Goal: Task Accomplishment & Management: Use online tool/utility

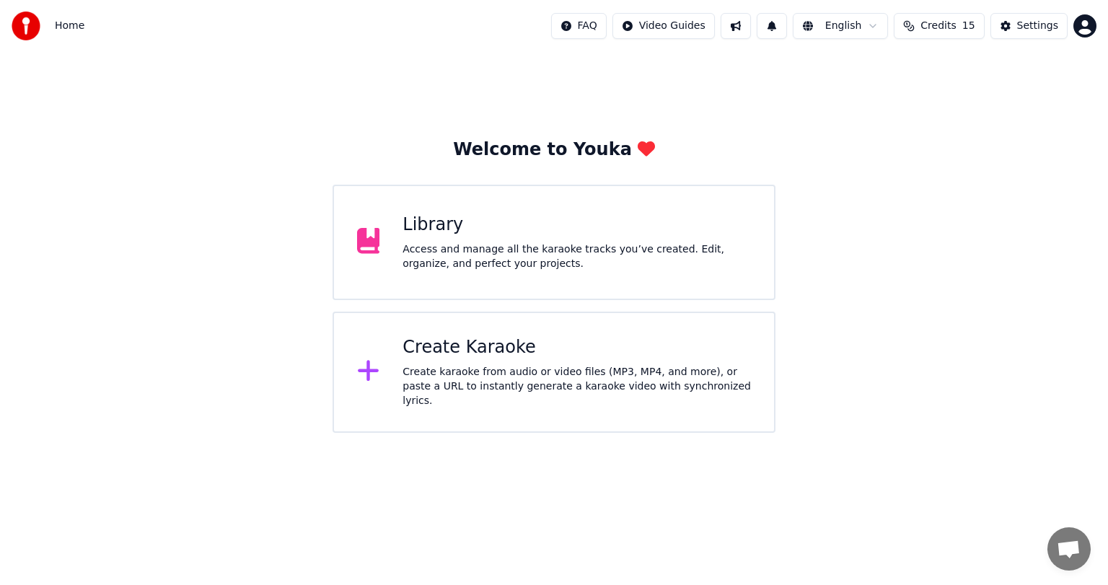
click at [448, 261] on div "Access and manage all the karaoke tracks you’ve created. Edit, organize, and pe…" at bounding box center [576, 256] width 348 height 29
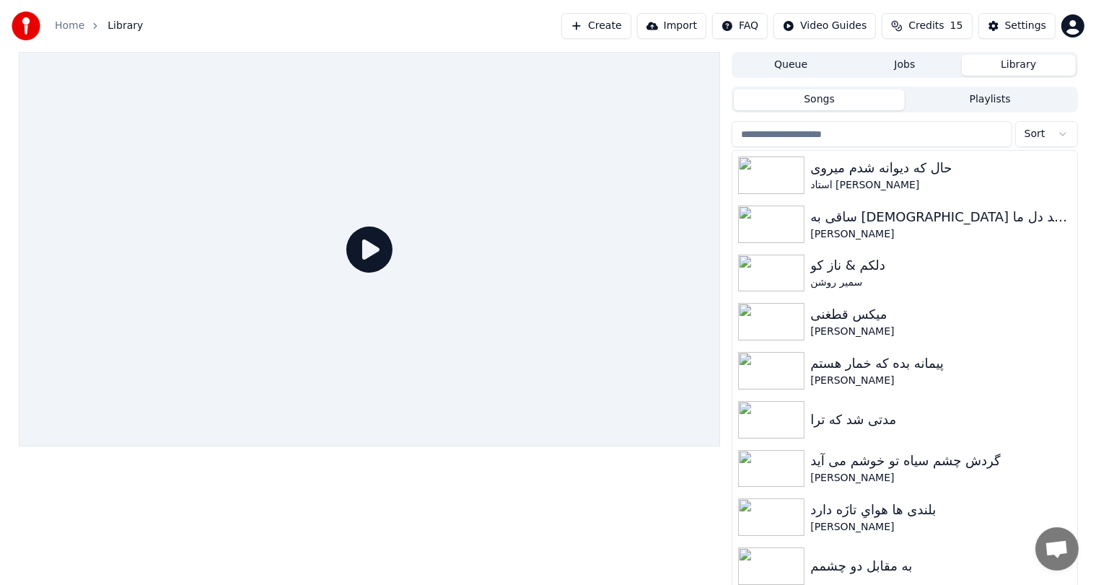
click at [612, 30] on button "Create" at bounding box center [596, 26] width 70 height 26
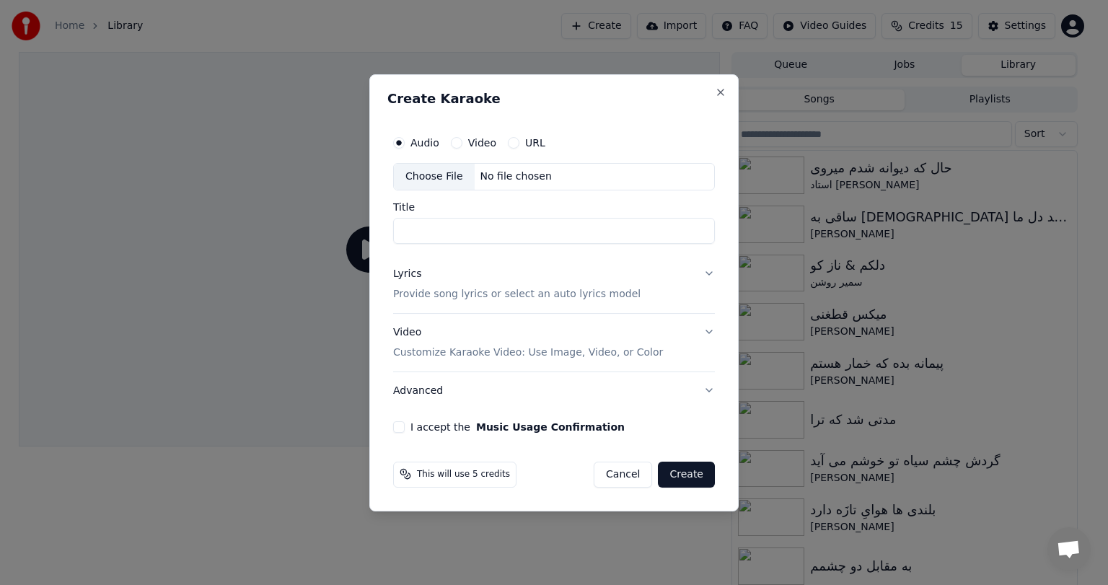
click at [632, 479] on button "Cancel" at bounding box center [623, 474] width 58 height 26
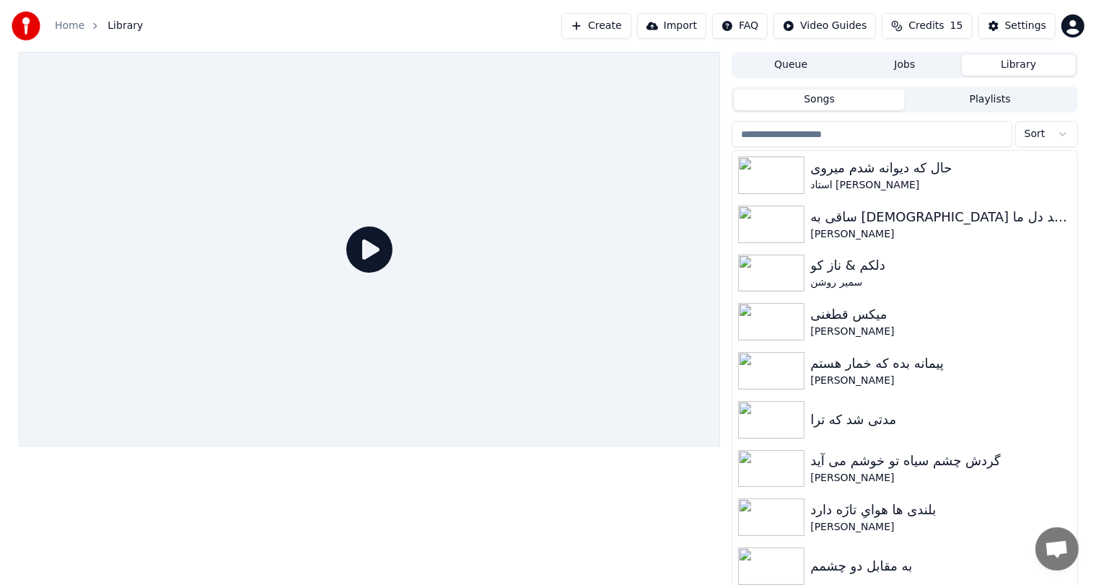
click at [609, 28] on button "Create" at bounding box center [596, 26] width 70 height 26
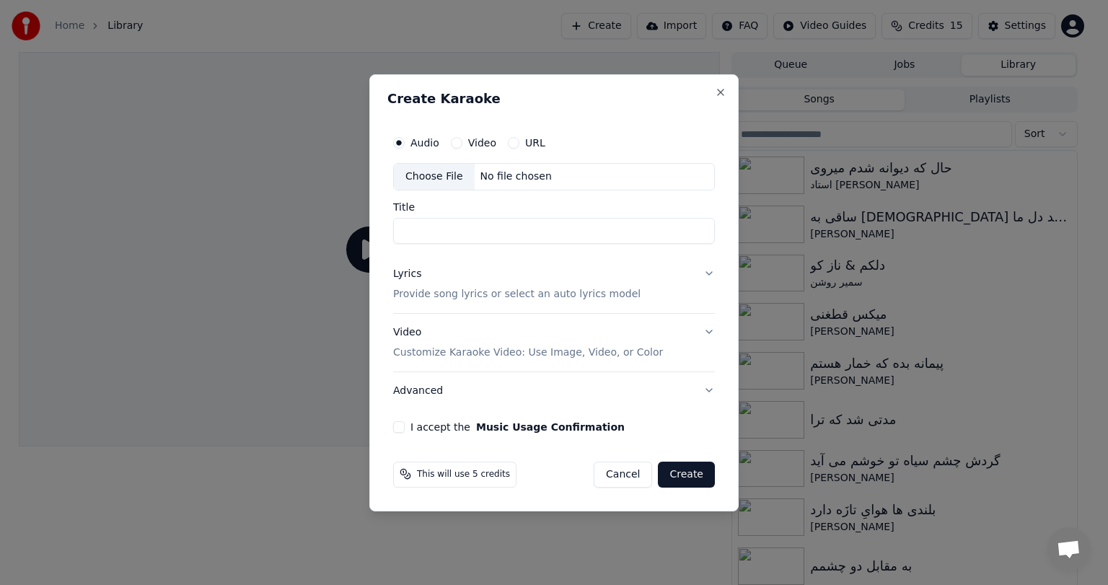
click at [498, 172] on div "No file chosen" at bounding box center [516, 177] width 83 height 14
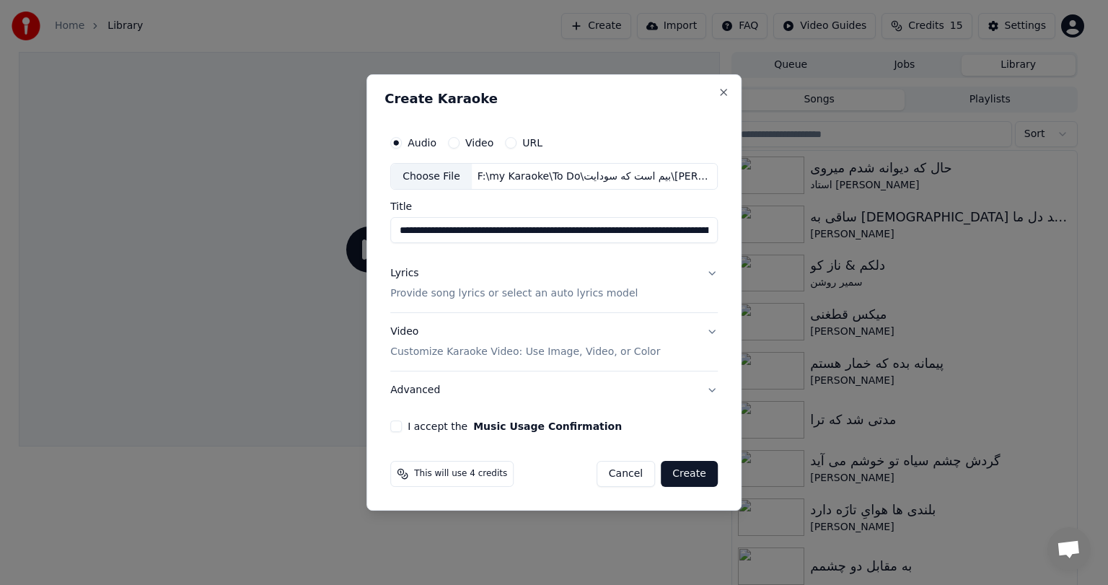
click at [534, 235] on input "**********" at bounding box center [553, 231] width 327 height 26
paste input
type input "**********"
click at [687, 266] on button "Lyrics Provide song lyrics or select an auto lyrics model" at bounding box center [553, 284] width 327 height 58
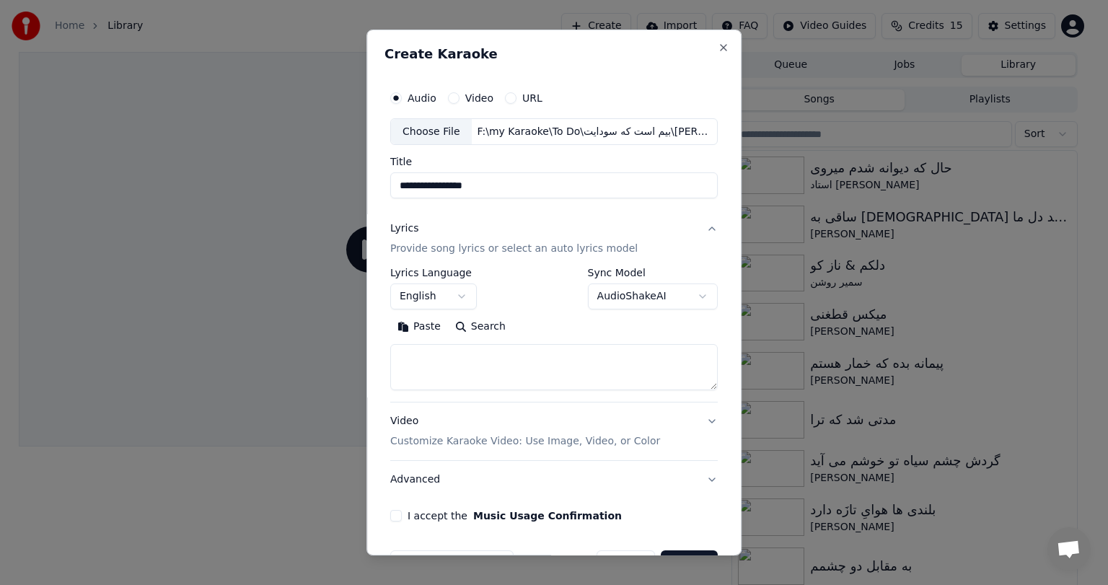
drag, startPoint x: 687, startPoint y: 266, endPoint x: 408, endPoint y: 325, distance: 284.6
click at [408, 325] on div "**********" at bounding box center [553, 307] width 327 height 193
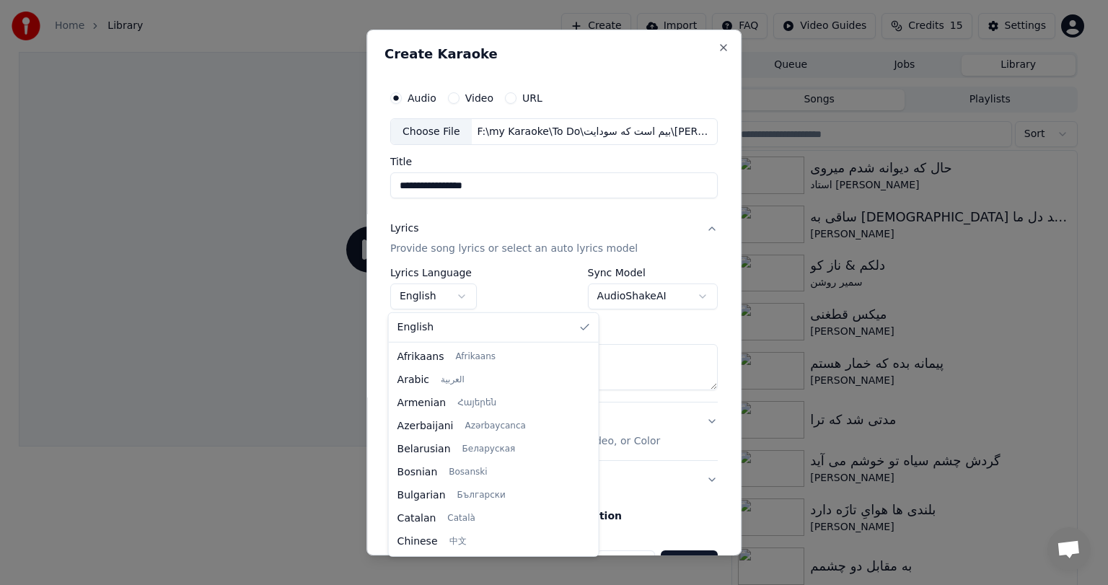
click at [449, 297] on body "**********" at bounding box center [548, 292] width 1096 height 585
select select "**"
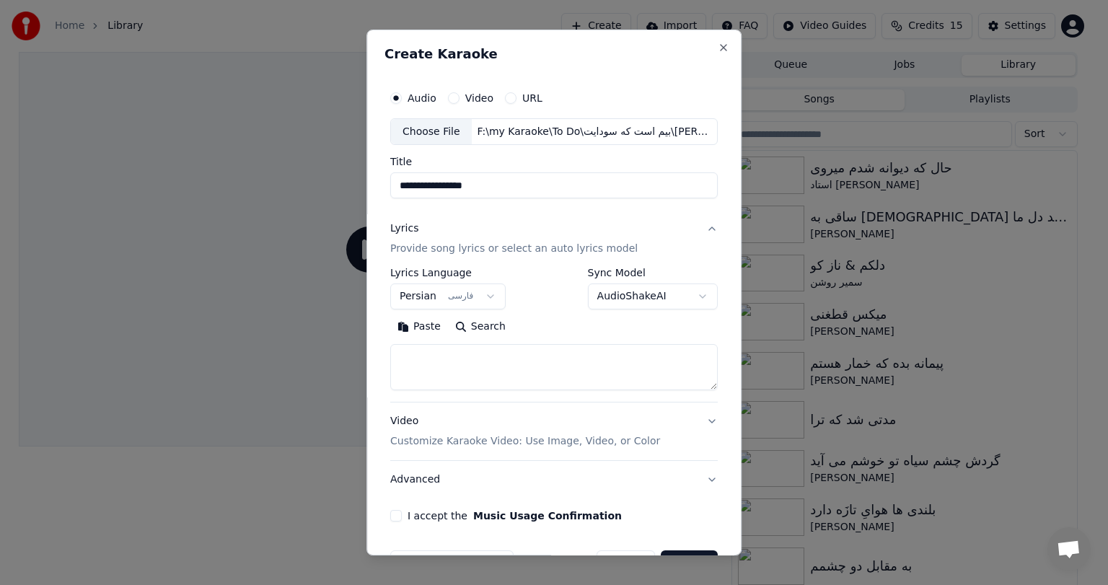
click at [453, 368] on textarea at bounding box center [553, 368] width 327 height 46
paste textarea "**********"
type textarea "**********"
click at [439, 421] on div "Video Customize Karaoke Video: Use Image, Video, or Color" at bounding box center [525, 432] width 270 height 35
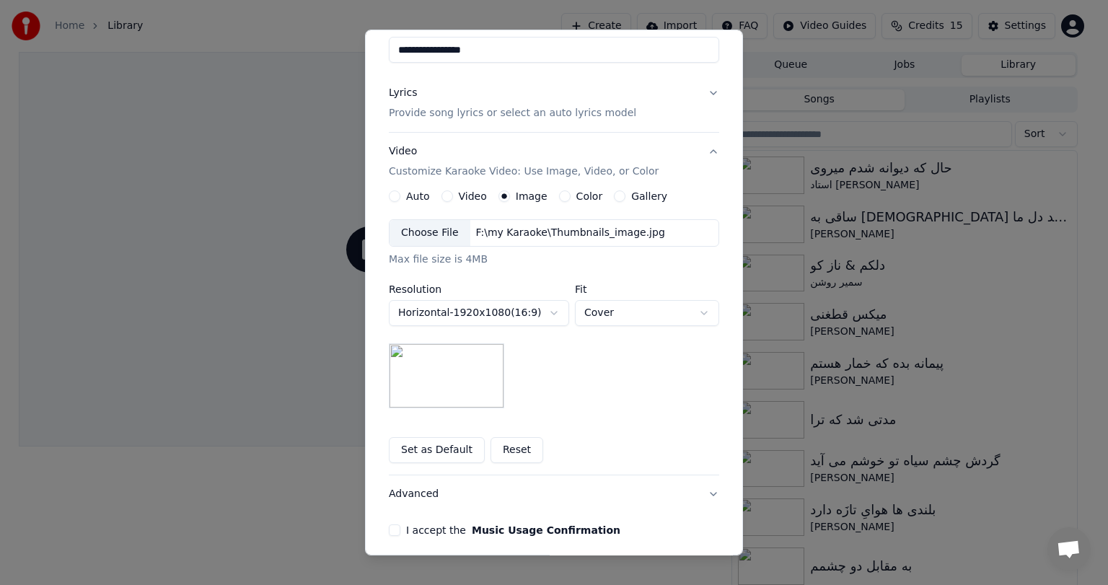
scroll to position [193, 0]
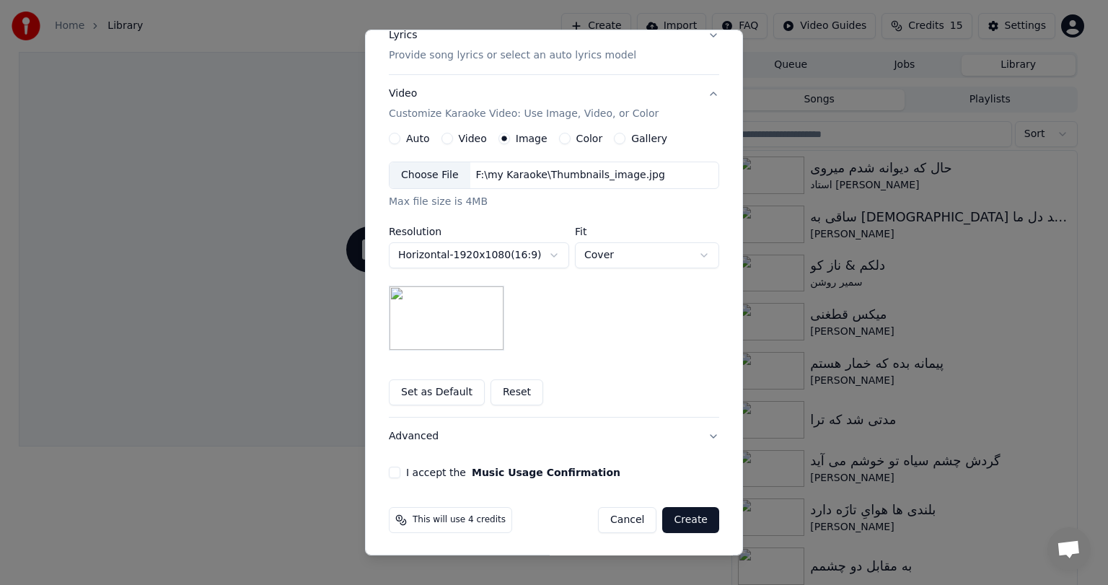
click at [389, 472] on button "I accept the Music Usage Confirmation" at bounding box center [395, 473] width 12 height 12
click at [692, 514] on button "Create" at bounding box center [690, 520] width 57 height 26
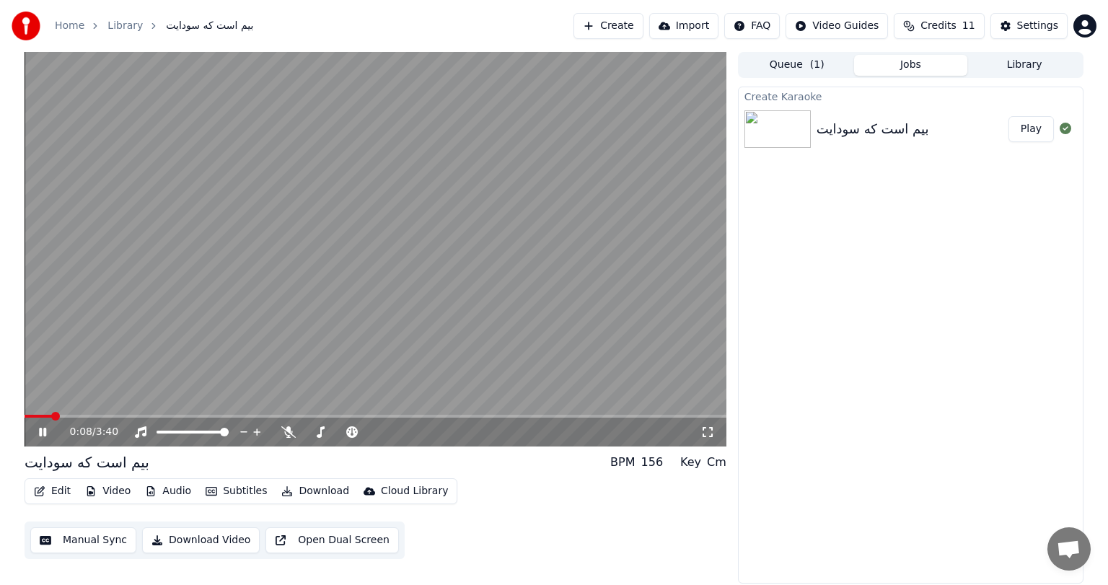
click at [267, 336] on video at bounding box center [376, 249] width 702 height 395
click at [283, 431] on icon at bounding box center [288, 432] width 14 height 12
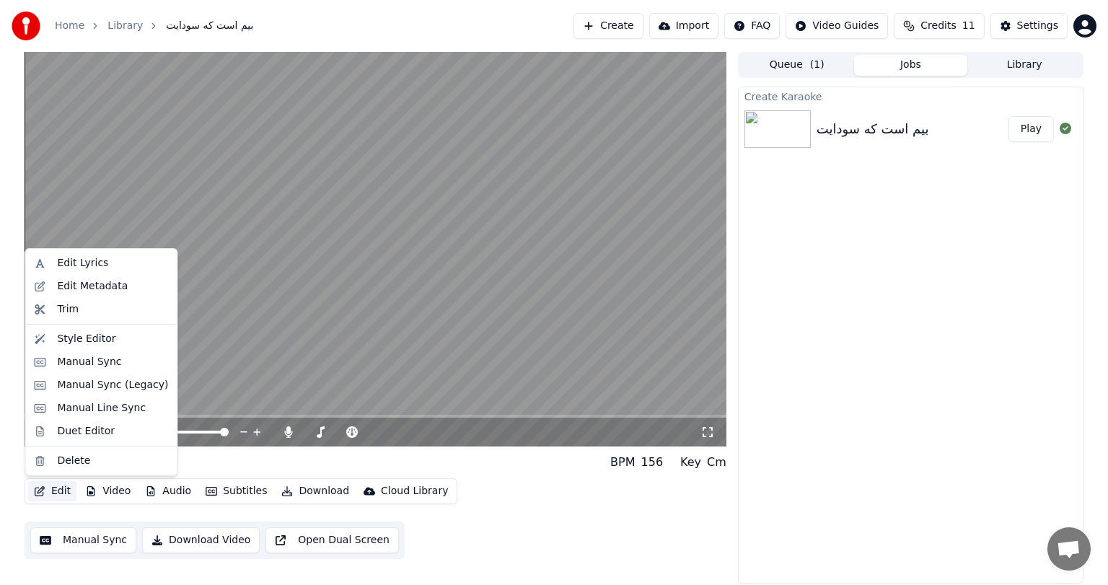
click at [59, 499] on button "Edit" at bounding box center [52, 491] width 48 height 20
click at [74, 366] on div "Manual Sync" at bounding box center [89, 362] width 64 height 14
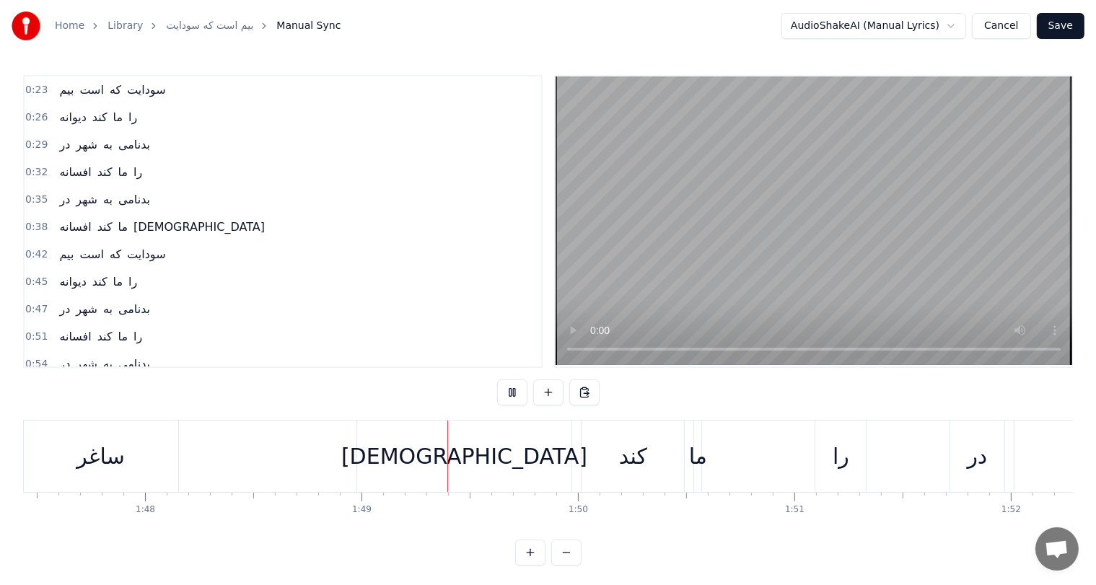
scroll to position [0, 23482]
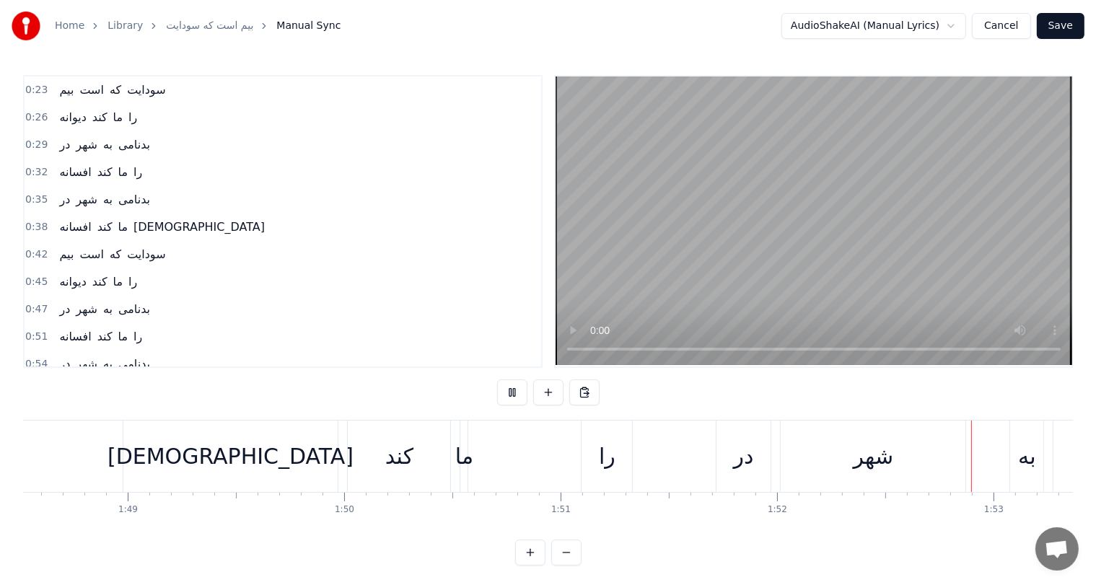
click at [471, 296] on div "0:47 در شهر به [GEOGRAPHIC_DATA]" at bounding box center [283, 309] width 516 height 27
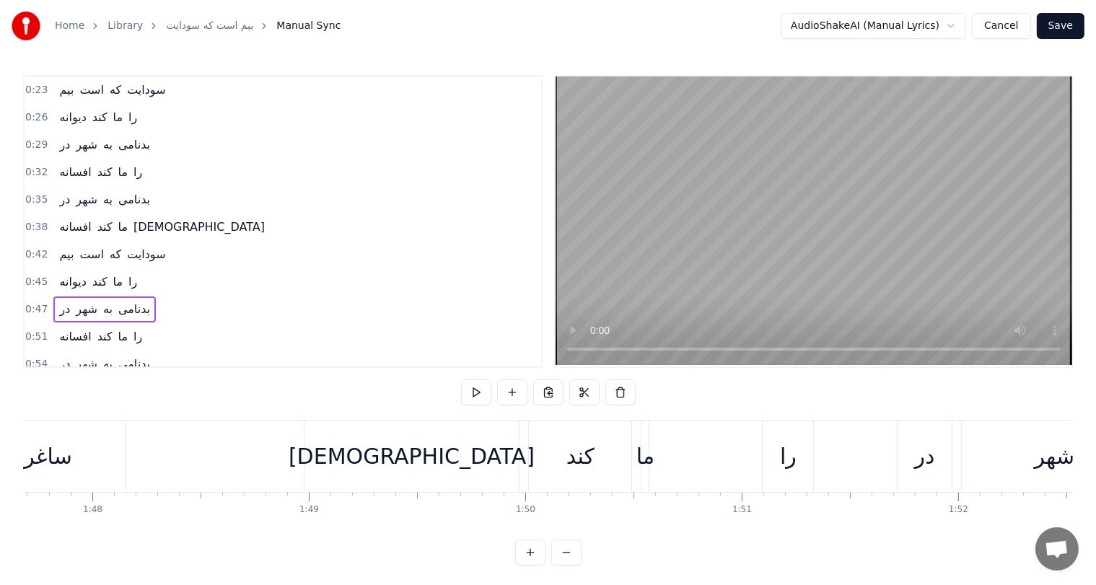
scroll to position [0, 23299]
click at [413, 450] on div "[DEMOGRAPHIC_DATA]" at bounding box center [413, 456] width 246 height 32
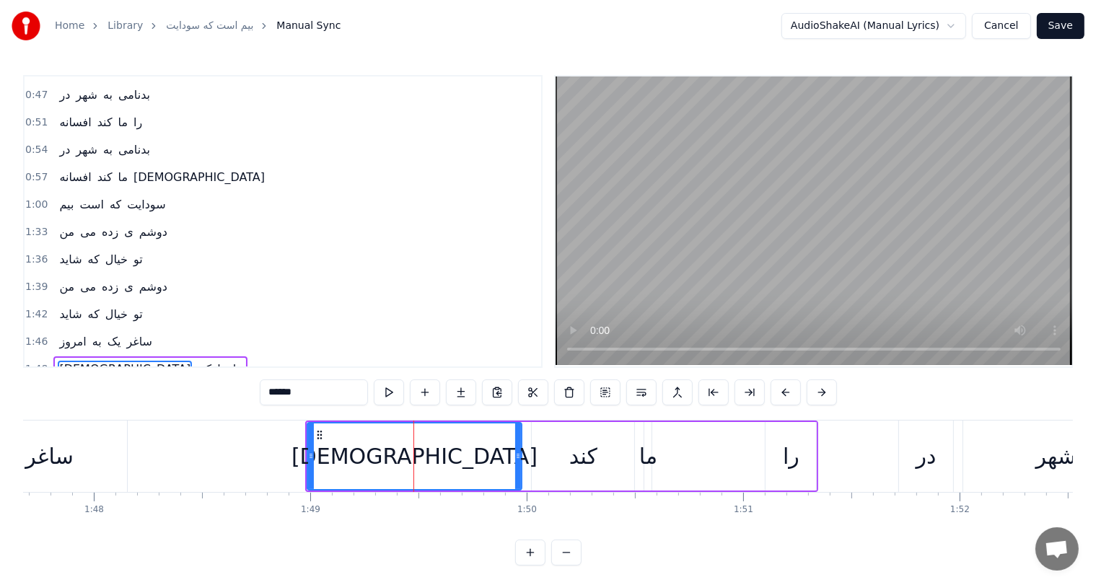
scroll to position [346, 0]
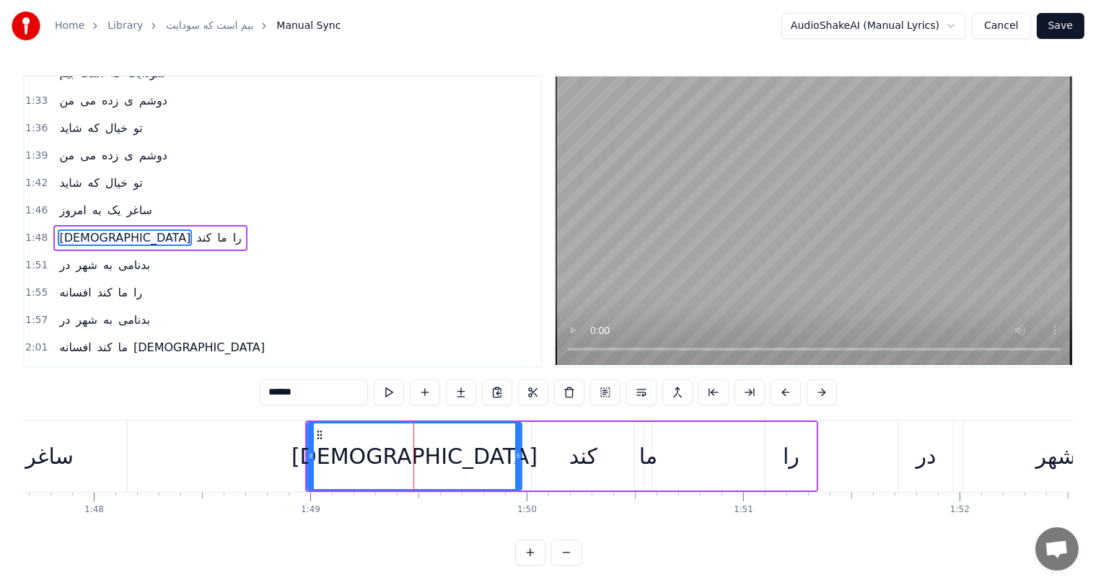
click at [785, 452] on div "را" at bounding box center [791, 456] width 17 height 32
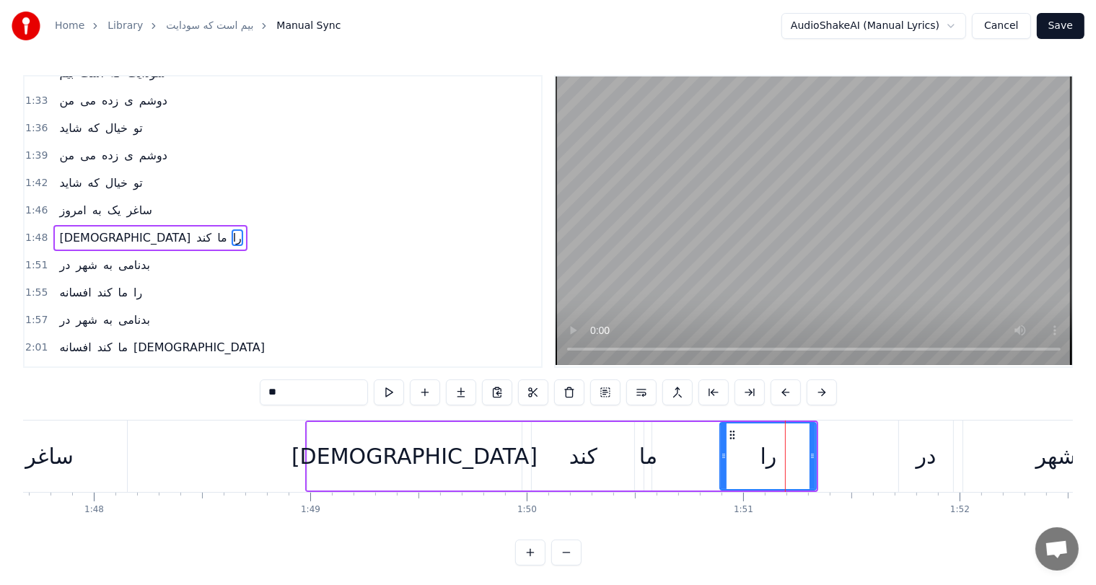
drag, startPoint x: 768, startPoint y: 446, endPoint x: 723, endPoint y: 447, distance: 45.4
click at [723, 447] on div at bounding box center [724, 456] width 6 height 66
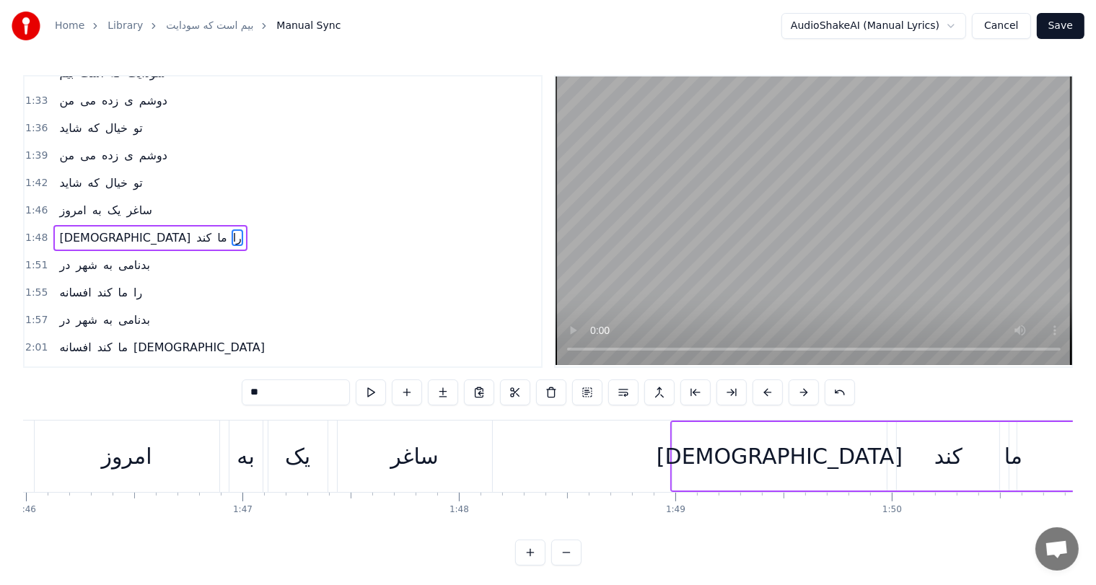
scroll to position [0, 22933]
click at [251, 465] on div "به" at bounding box center [246, 456] width 17 height 32
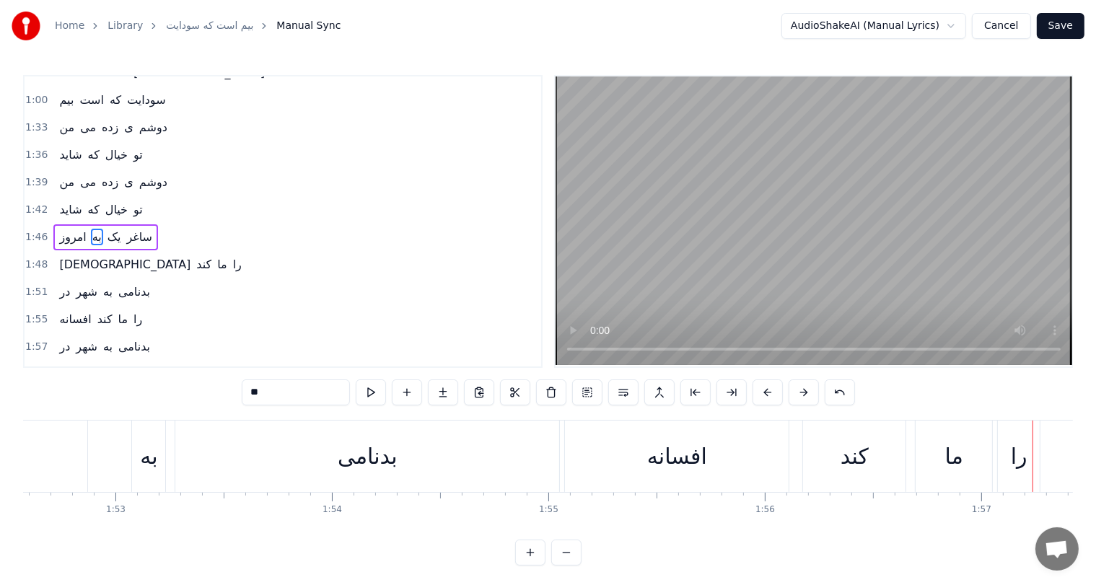
scroll to position [0, 24359]
click at [353, 460] on div "بدنامی" at bounding box center [368, 456] width 60 height 32
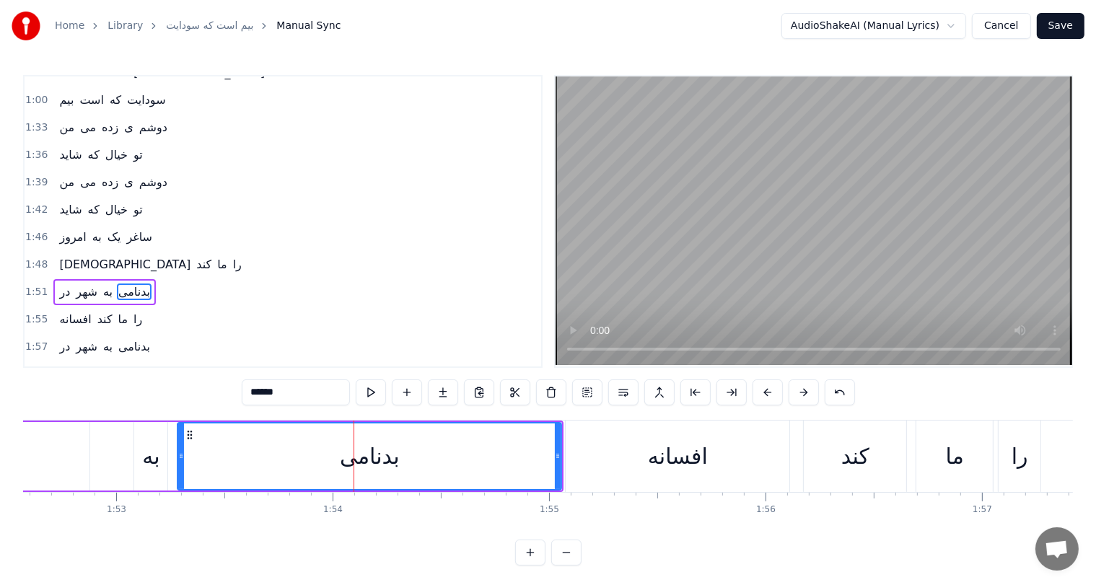
scroll to position [372, 0]
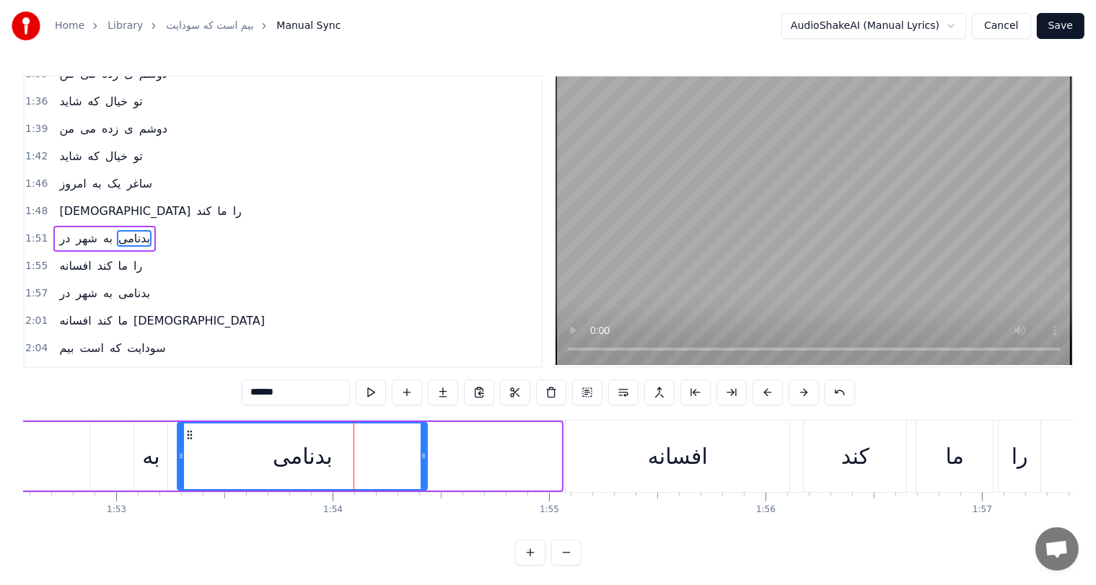
drag, startPoint x: 556, startPoint y: 456, endPoint x: 422, endPoint y: 472, distance: 135.2
click at [422, 472] on div at bounding box center [424, 456] width 6 height 66
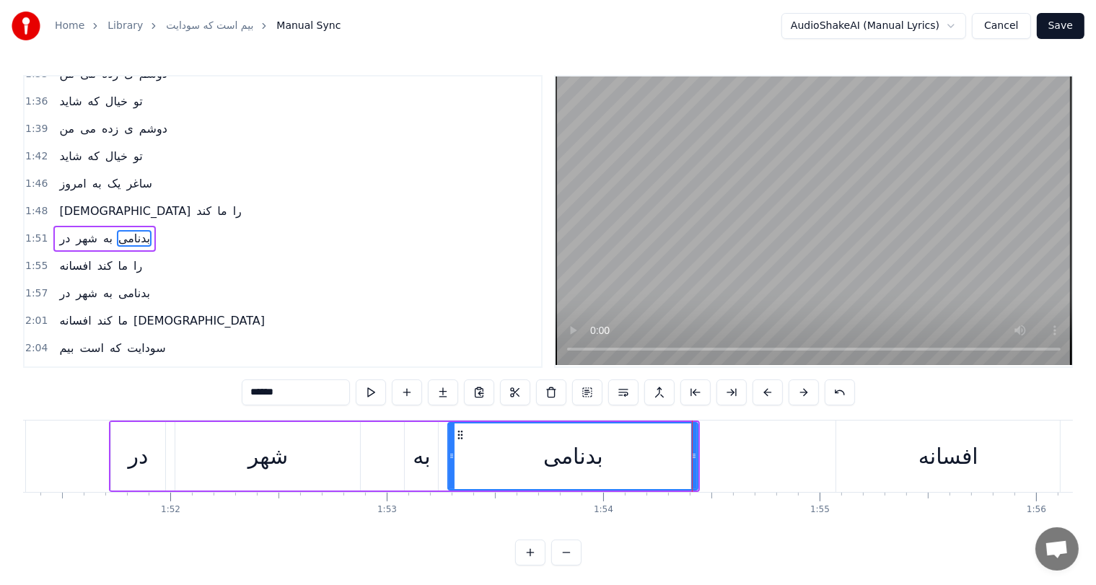
click at [164, 457] on div "در" at bounding box center [138, 456] width 56 height 69
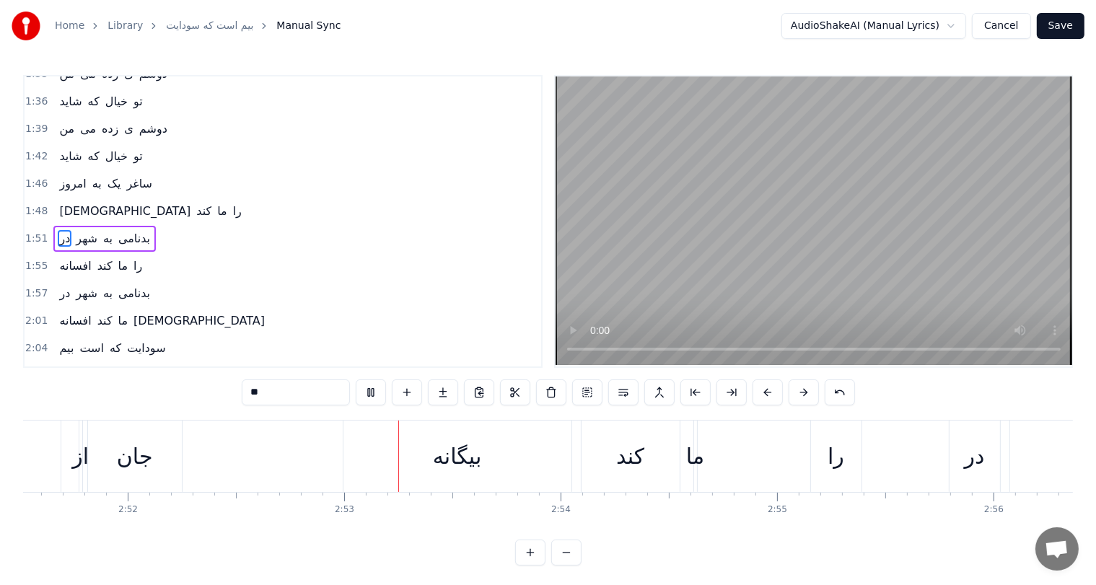
scroll to position [0, 37285]
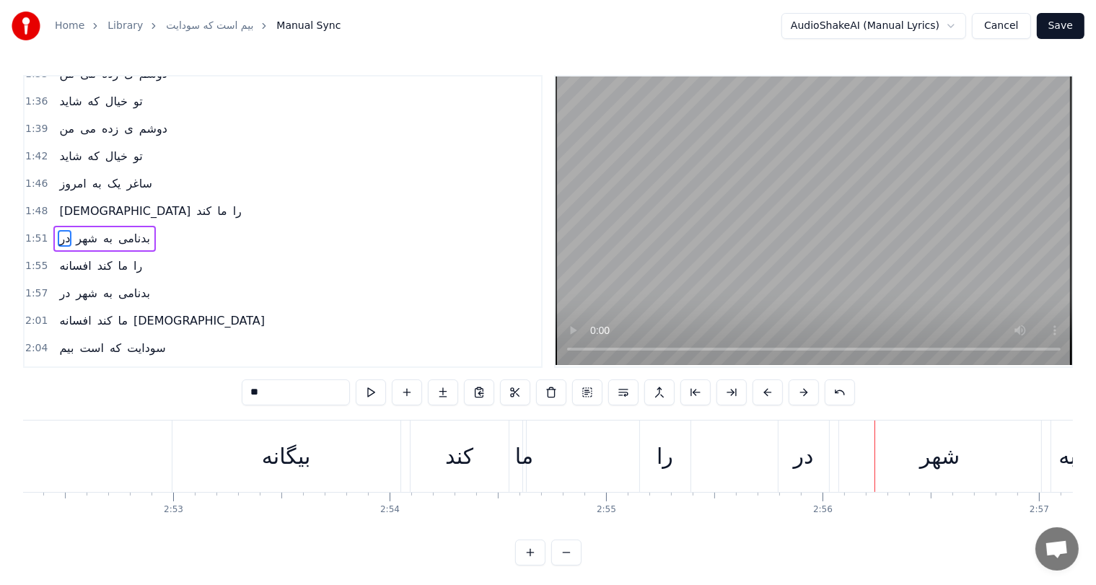
click at [521, 462] on div "ما" at bounding box center [524, 456] width 18 height 32
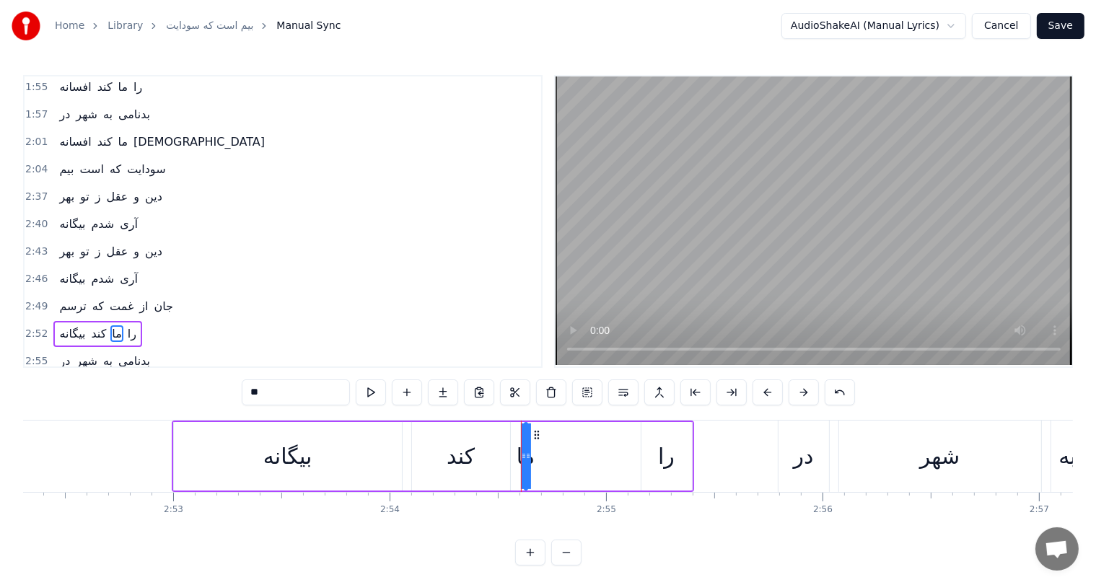
scroll to position [638, 0]
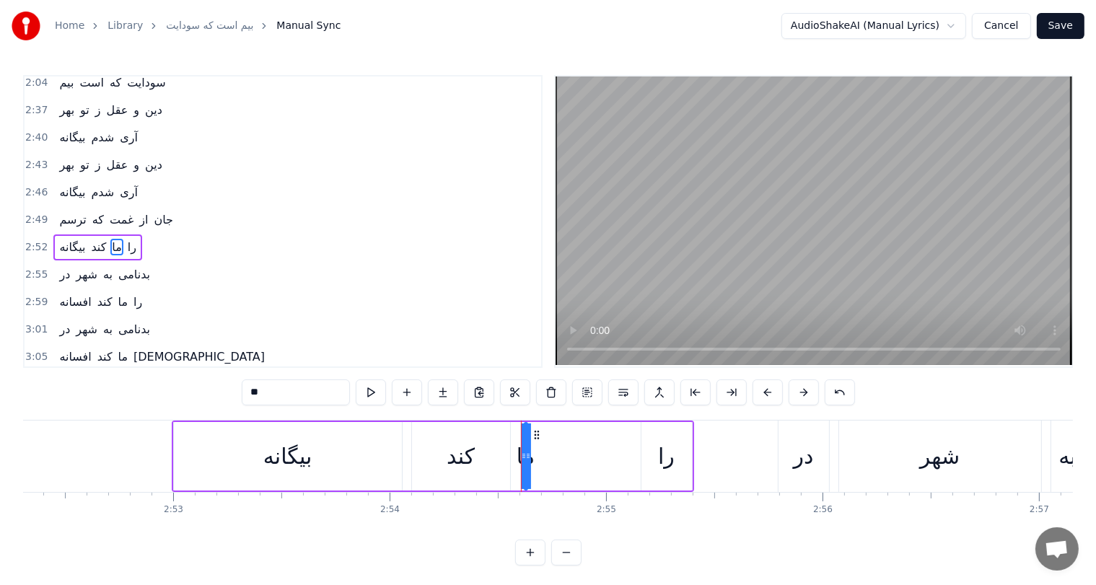
click at [482, 462] on div "کند" at bounding box center [461, 456] width 98 height 69
click at [526, 454] on div "ما" at bounding box center [525, 456] width 18 height 32
type input "**"
drag, startPoint x: 529, startPoint y: 454, endPoint x: 554, endPoint y: 454, distance: 25.2
click at [554, 454] on div "بیگانه کند ما را" at bounding box center [433, 456] width 522 height 71
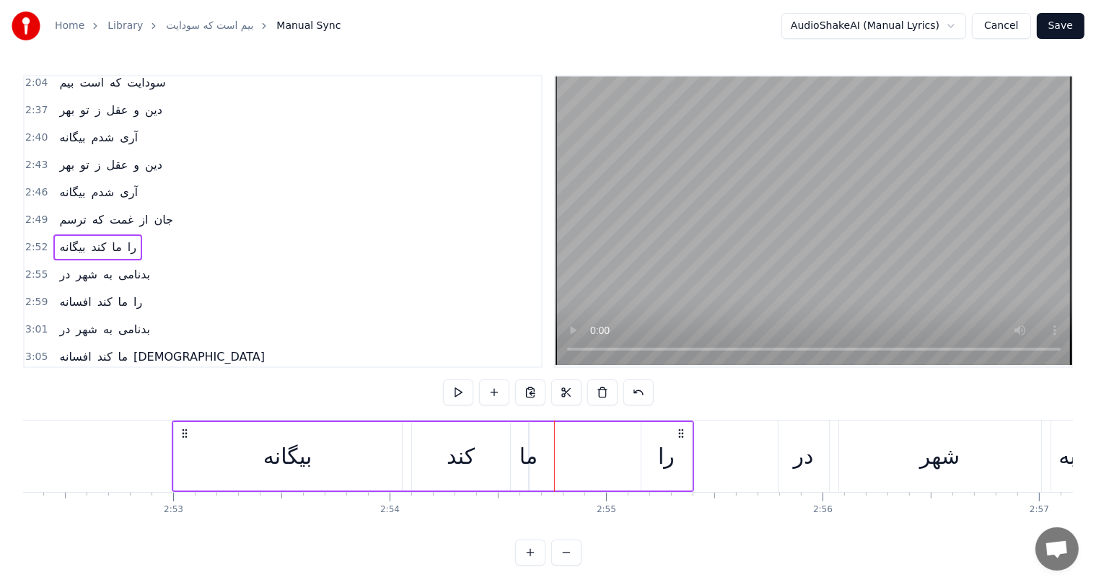
click at [529, 455] on div "ما" at bounding box center [528, 456] width 18 height 32
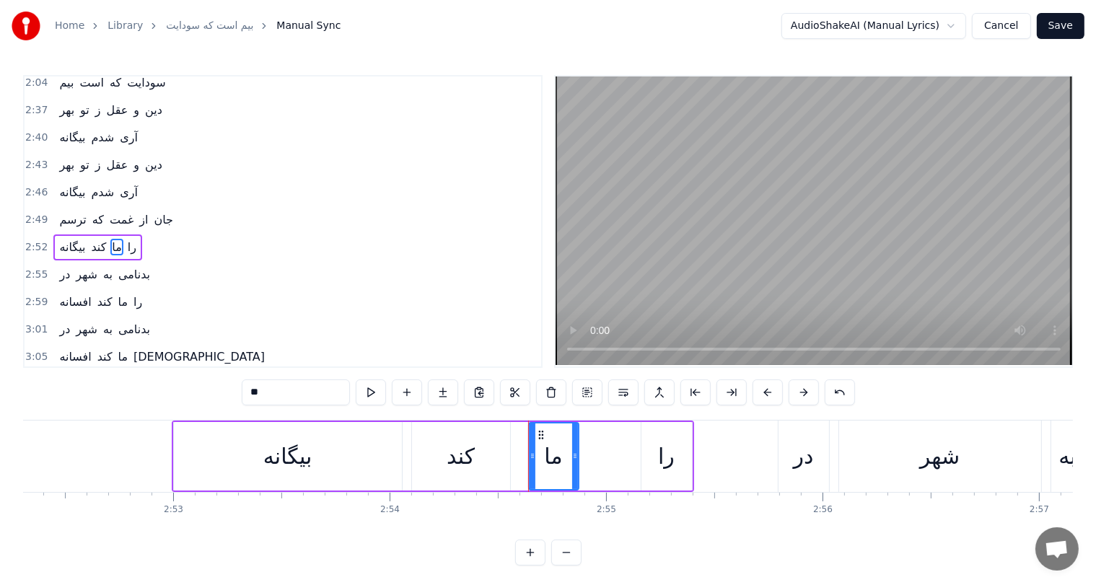
drag, startPoint x: 524, startPoint y: 458, endPoint x: 576, endPoint y: 456, distance: 51.3
click at [576, 456] on icon at bounding box center [575, 456] width 6 height 12
click at [659, 460] on div "را" at bounding box center [666, 456] width 50 height 69
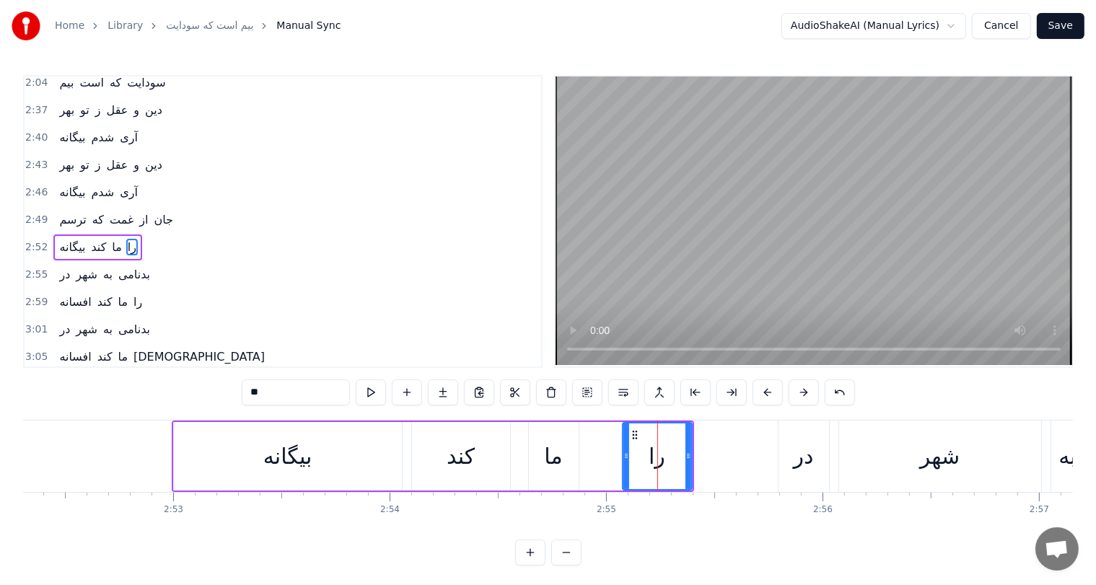
drag, startPoint x: 641, startPoint y: 460, endPoint x: 622, endPoint y: 462, distance: 18.9
click at [623, 462] on div at bounding box center [626, 456] width 6 height 66
click at [194, 462] on div "بیگانه" at bounding box center [288, 456] width 228 height 69
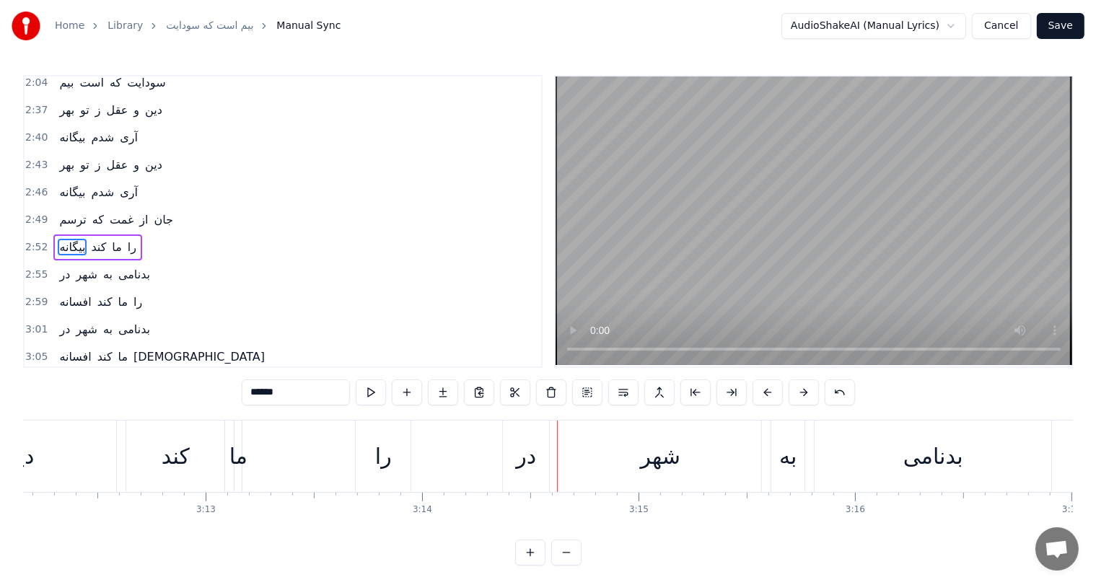
scroll to position [0, 41579]
click at [235, 456] on div "ما" at bounding box center [240, 456] width 18 height 32
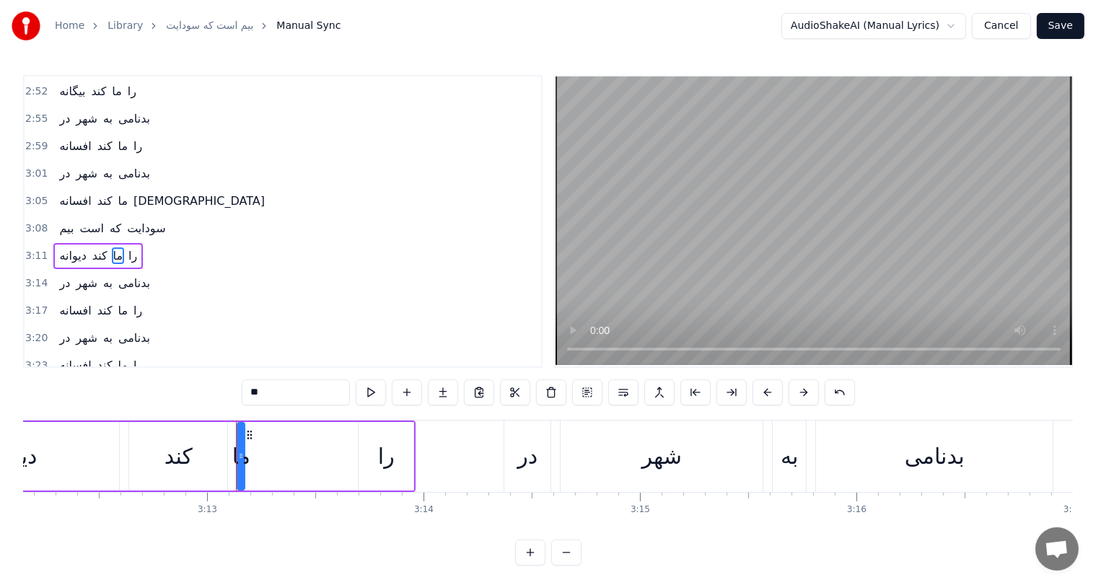
scroll to position [796, 0]
drag, startPoint x: 239, startPoint y: 457, endPoint x: 280, endPoint y: 459, distance: 41.2
click at [280, 459] on icon at bounding box center [282, 456] width 6 height 12
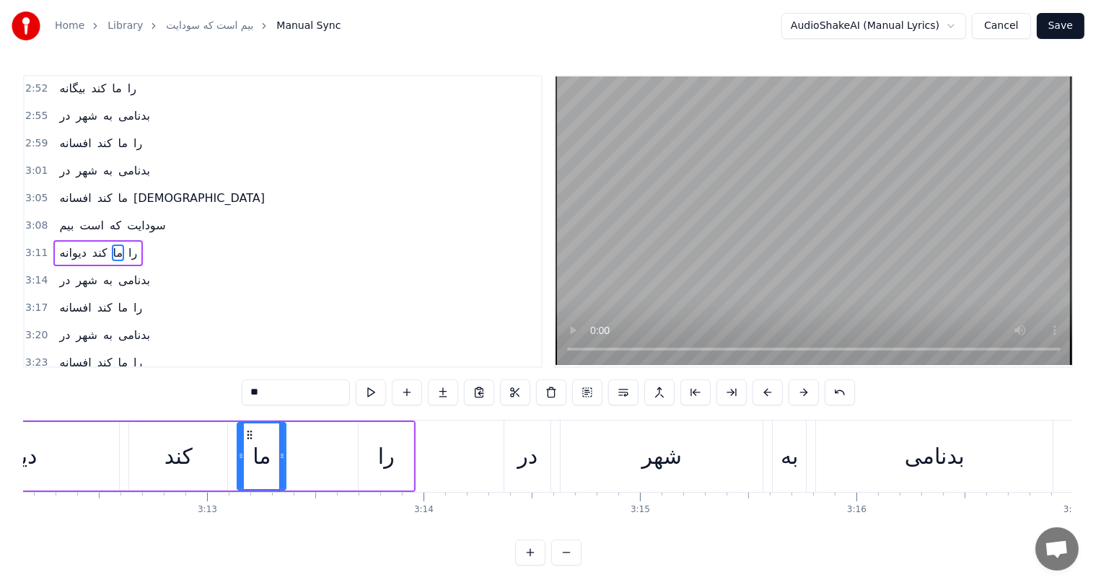
click at [387, 460] on div "را" at bounding box center [386, 456] width 17 height 32
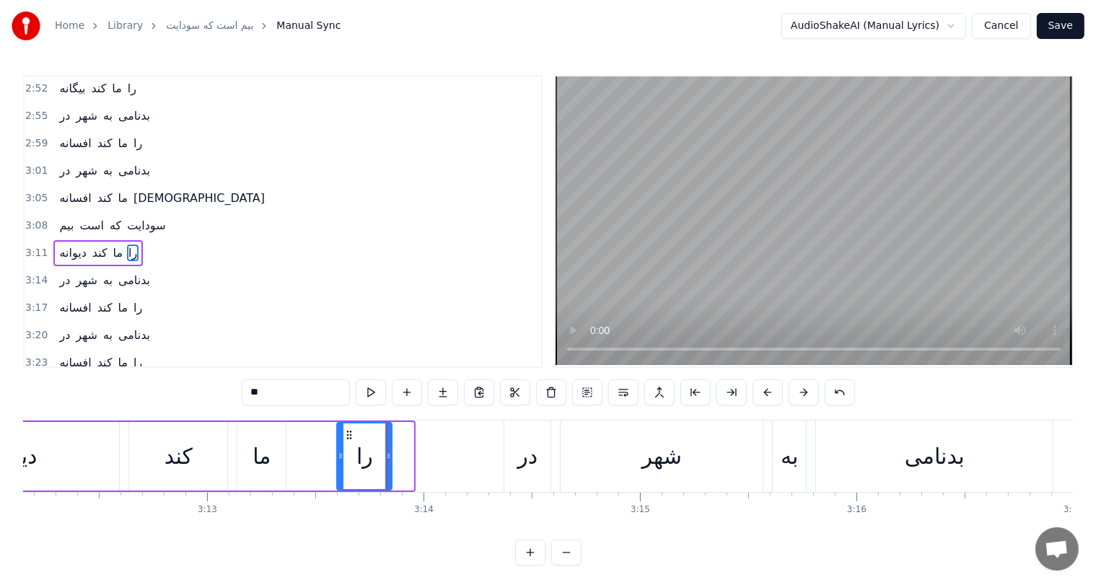
drag, startPoint x: 367, startPoint y: 431, endPoint x: 346, endPoint y: 433, distance: 21.7
click at [346, 433] on icon at bounding box center [349, 435] width 12 height 12
click at [156, 470] on div "کند" at bounding box center [178, 456] width 98 height 69
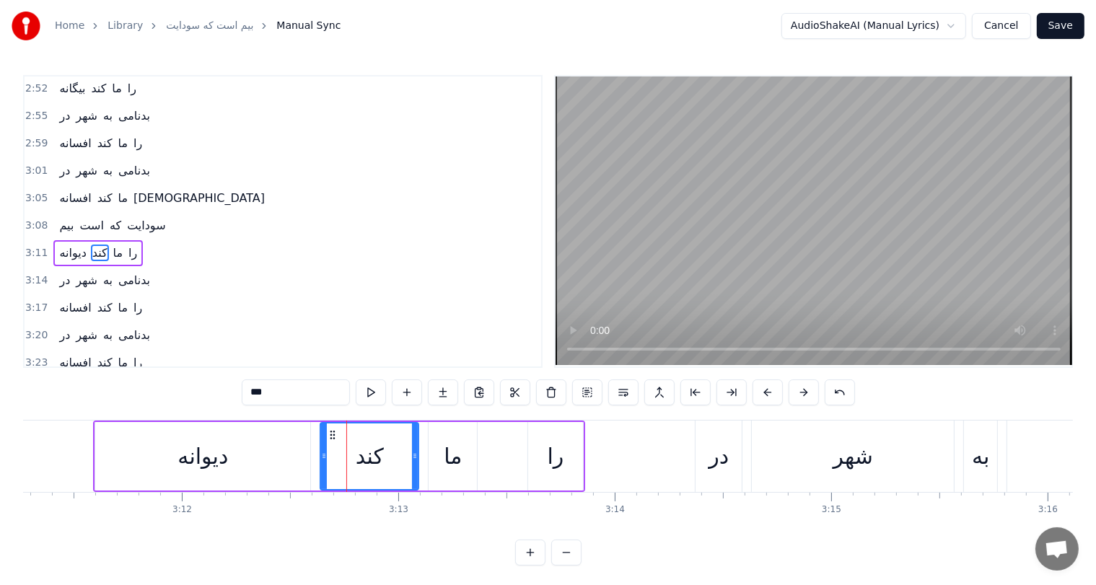
scroll to position [0, 41354]
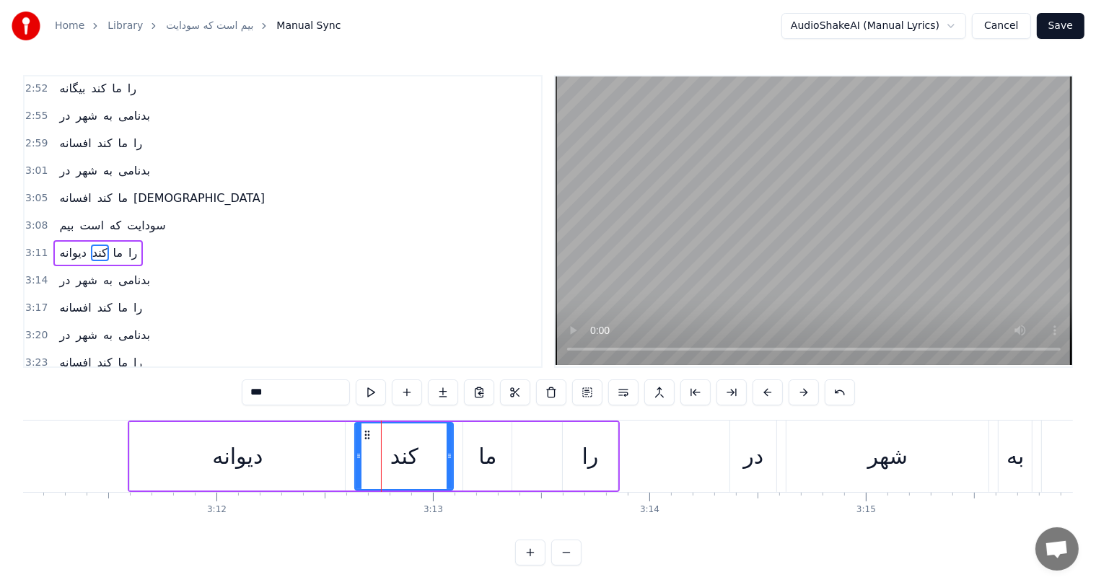
click at [156, 470] on div "دیوانه" at bounding box center [237, 456] width 215 height 69
type input "******"
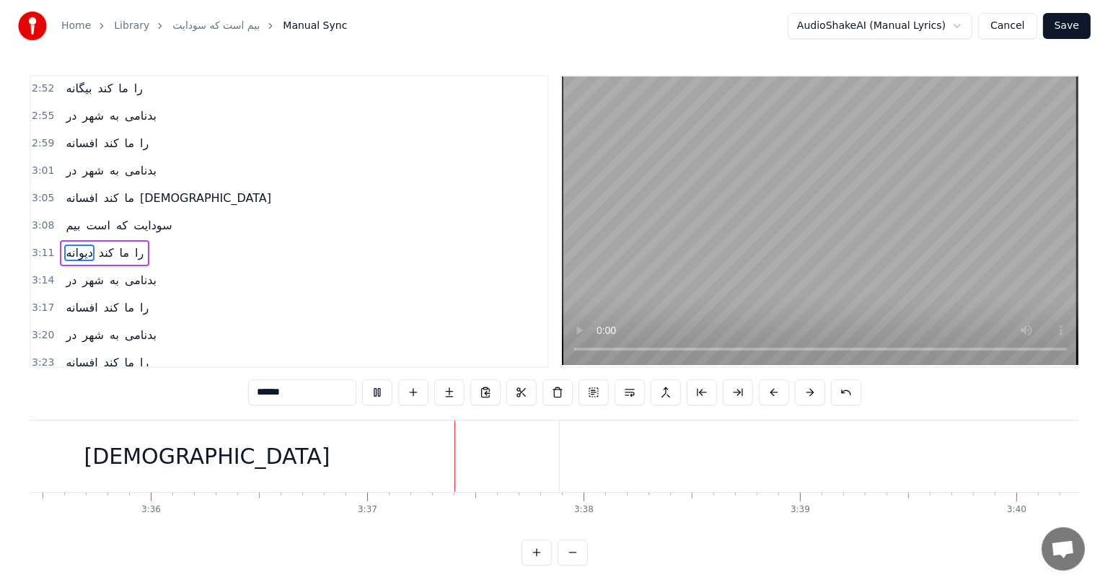
scroll to position [0, 46693]
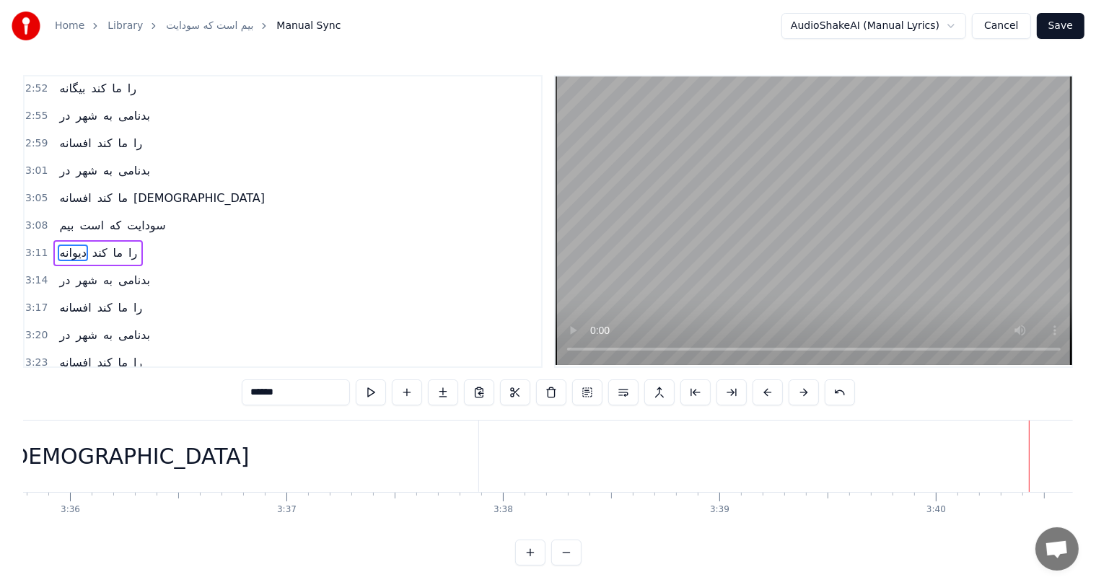
click at [1065, 35] on button "Save" at bounding box center [1061, 26] width 48 height 26
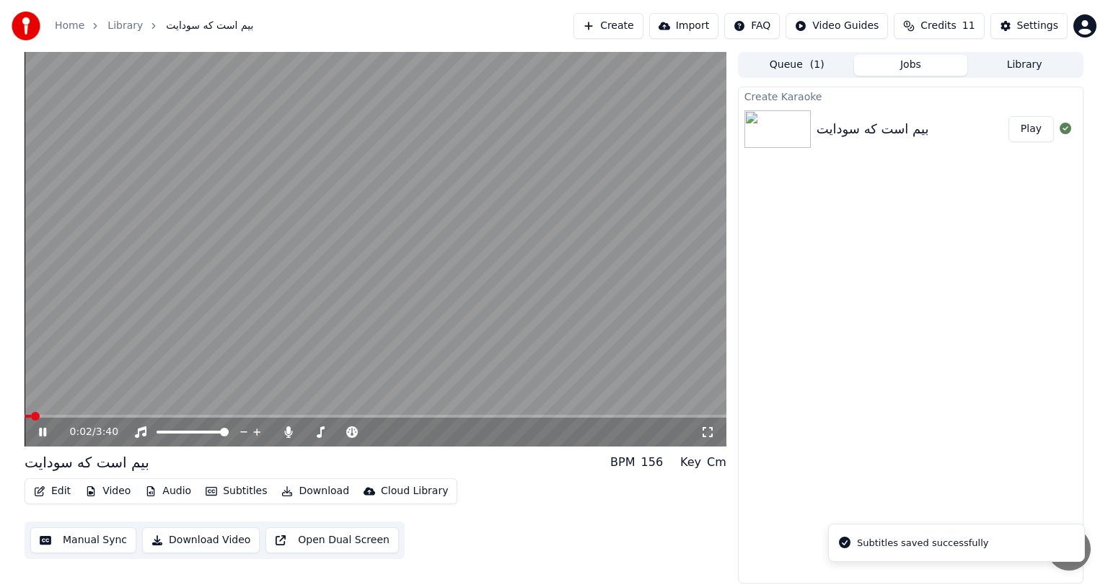
click at [38, 438] on icon at bounding box center [53, 432] width 34 height 12
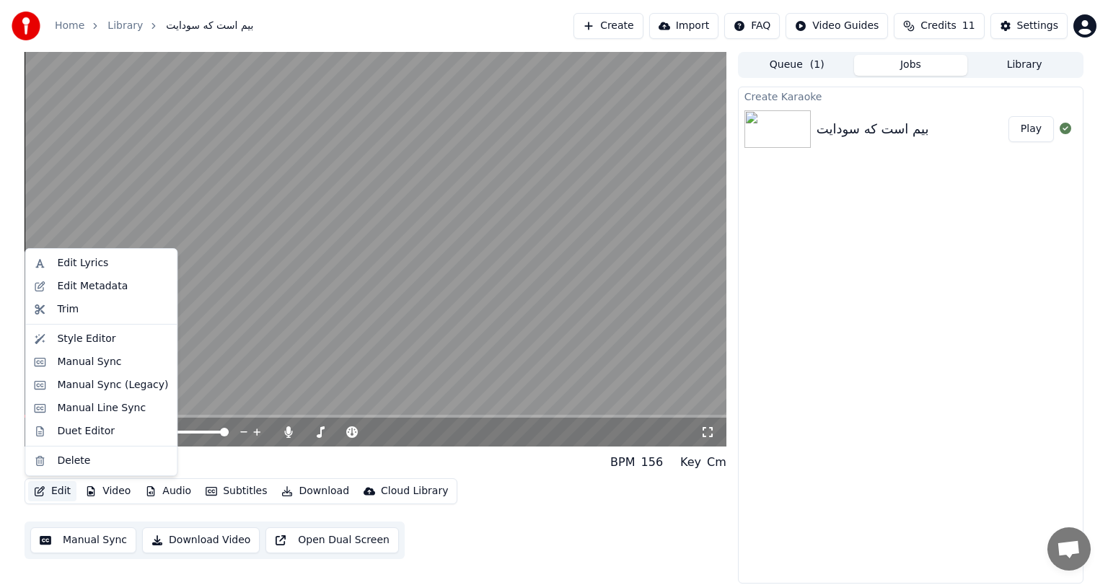
click at [61, 490] on button "Edit" at bounding box center [52, 491] width 48 height 20
click at [101, 277] on div "Edit Metadata" at bounding box center [101, 286] width 146 height 23
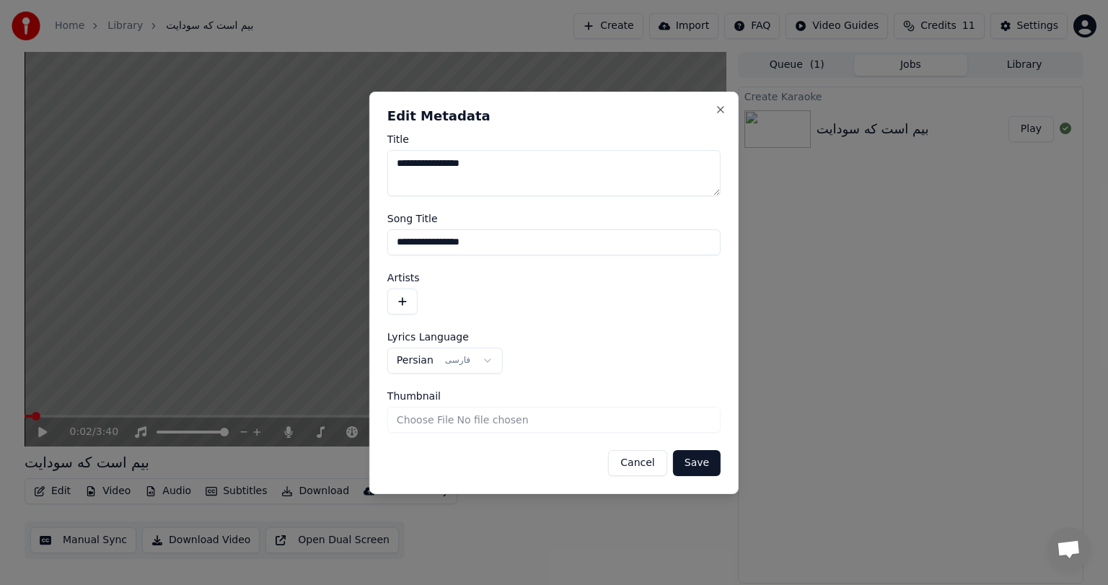
click at [404, 294] on button "button" at bounding box center [402, 302] width 30 height 26
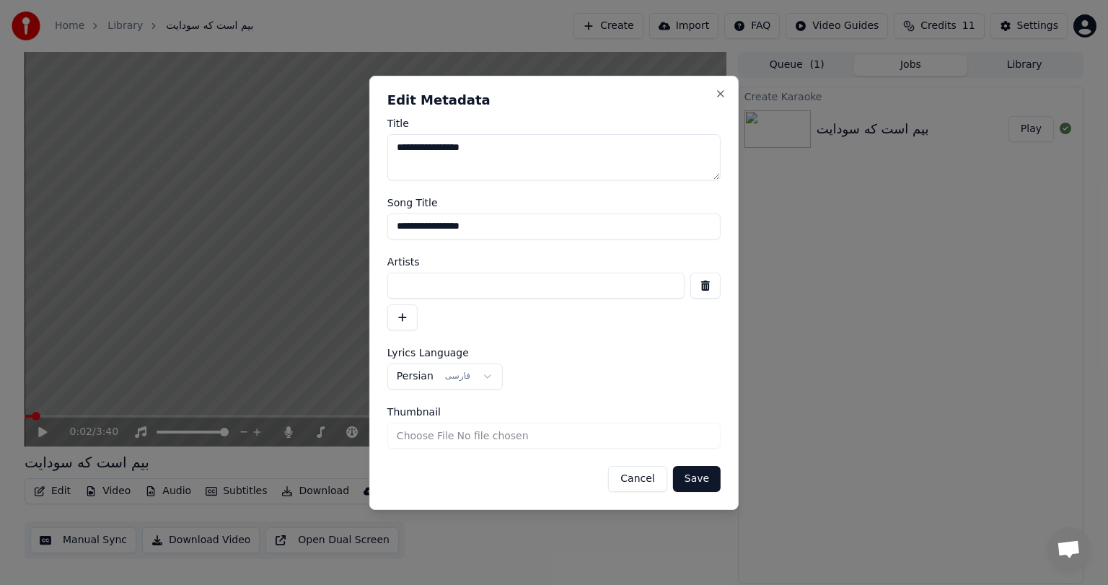
click at [488, 291] on input at bounding box center [535, 286] width 297 height 26
type input "*"
type input "*********"
click at [697, 485] on button "Save" at bounding box center [697, 479] width 48 height 26
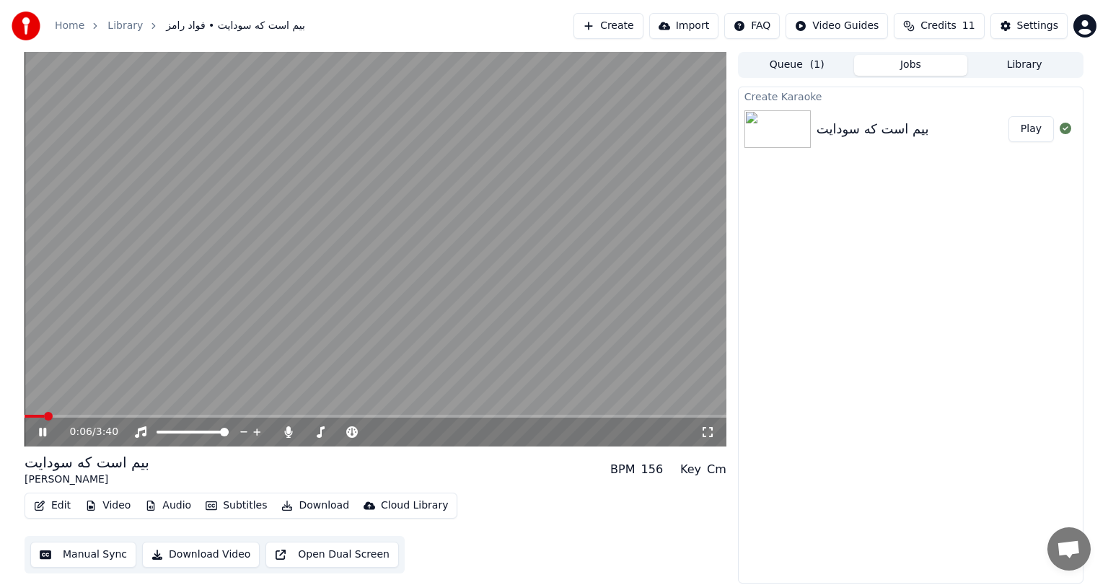
click at [258, 304] on video at bounding box center [376, 249] width 702 height 395
click at [450, 300] on video at bounding box center [376, 249] width 702 height 395
click at [286, 435] on icon at bounding box center [288, 432] width 8 height 12
click at [286, 435] on icon at bounding box center [288, 432] width 14 height 12
click at [286, 435] on icon at bounding box center [288, 432] width 8 height 12
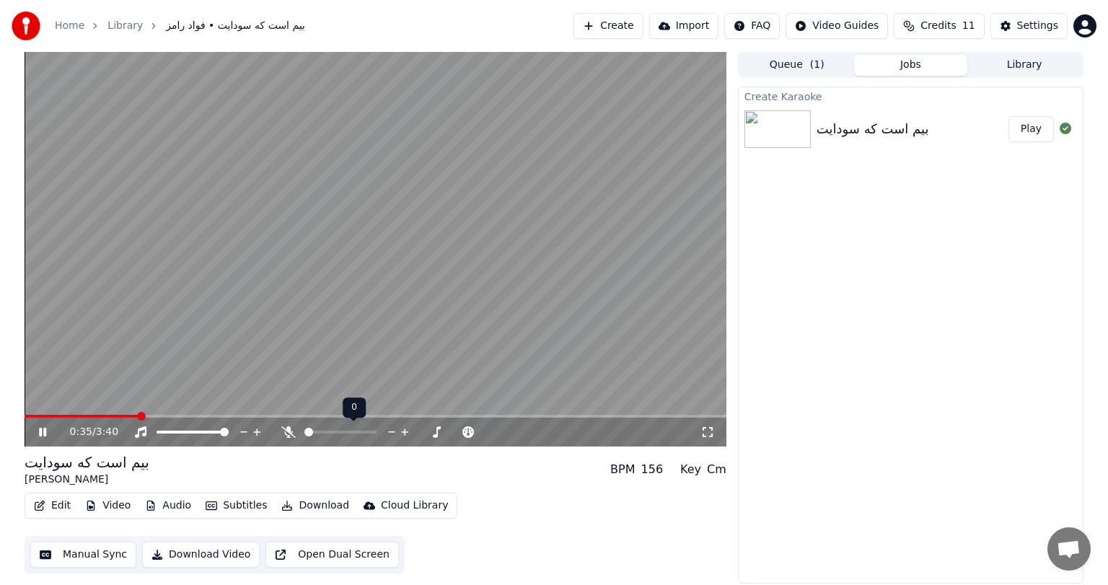
click at [286, 435] on icon at bounding box center [288, 432] width 14 height 12
click at [286, 435] on icon at bounding box center [288, 432] width 8 height 12
click at [42, 434] on icon at bounding box center [53, 432] width 34 height 12
click at [199, 553] on button "Download Video" at bounding box center [201, 555] width 118 height 26
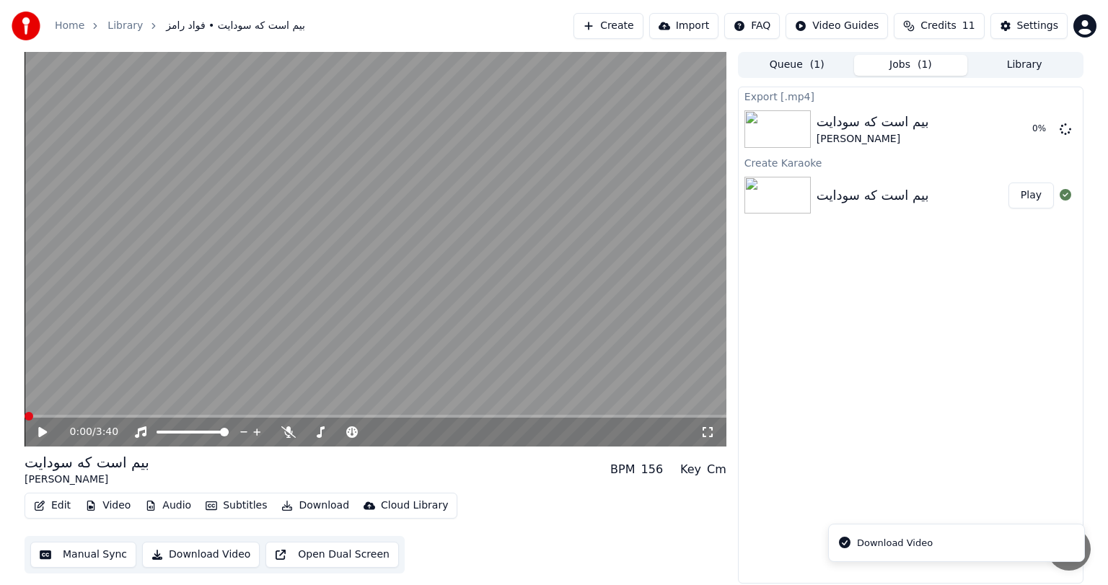
click at [25, 413] on span at bounding box center [29, 416] width 9 height 9
click at [320, 312] on video at bounding box center [376, 249] width 702 height 395
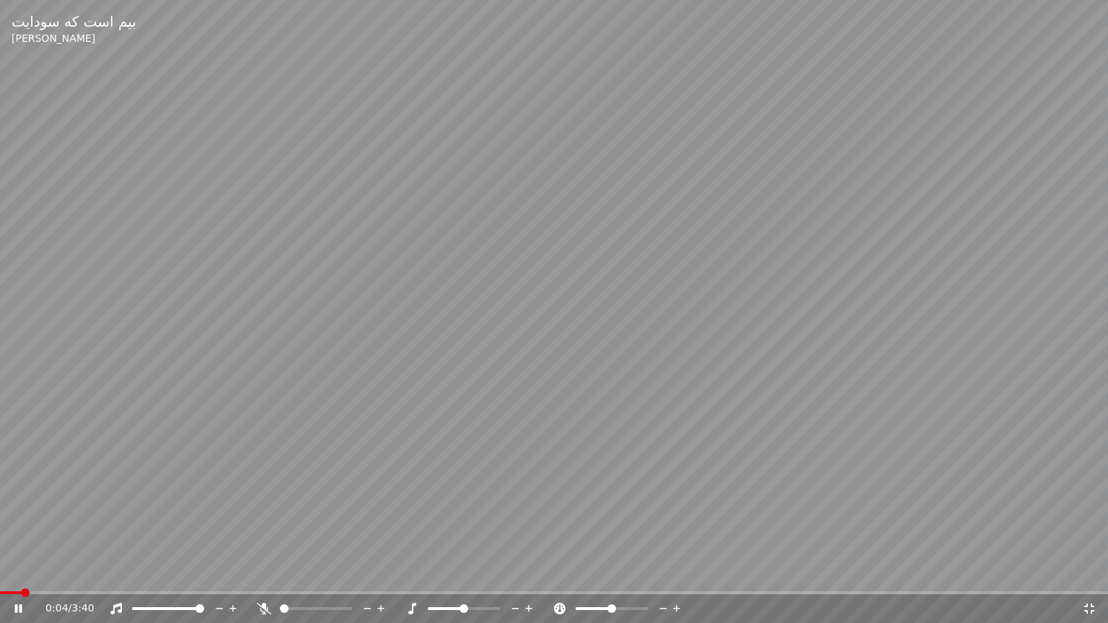
click at [1091, 584] on icon at bounding box center [1089, 609] width 10 height 10
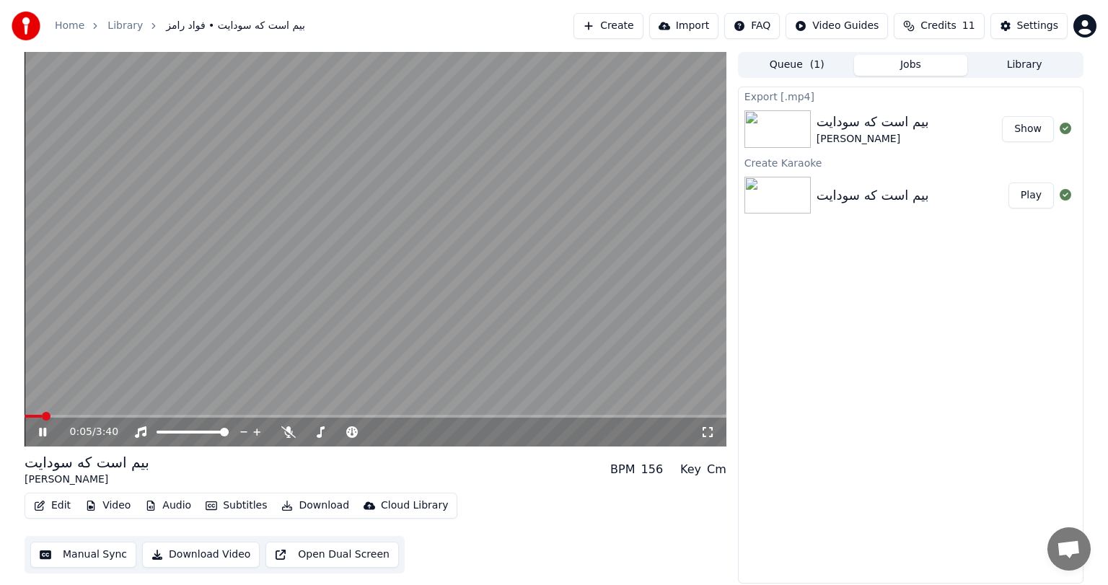
click at [1030, 130] on button "Show" at bounding box center [1028, 129] width 52 height 26
click at [362, 305] on video at bounding box center [376, 249] width 702 height 395
